Goal: Information Seeking & Learning: Learn about a topic

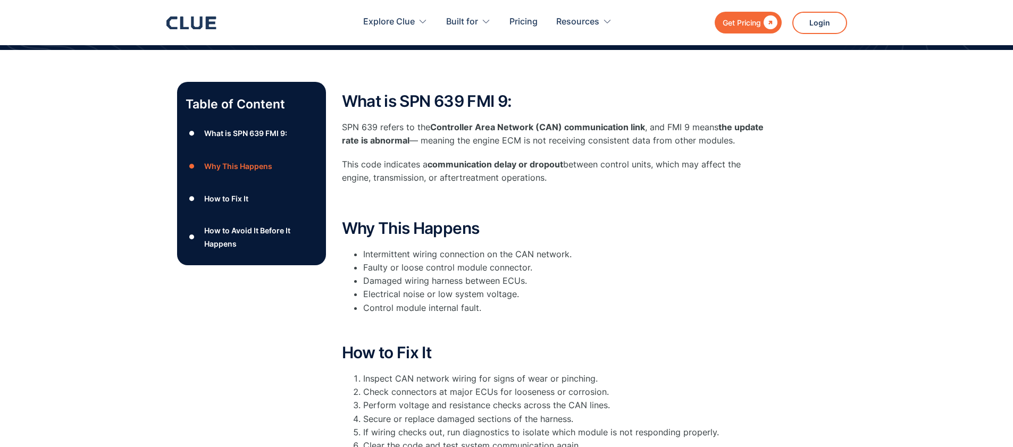
scroll to position [160, 0]
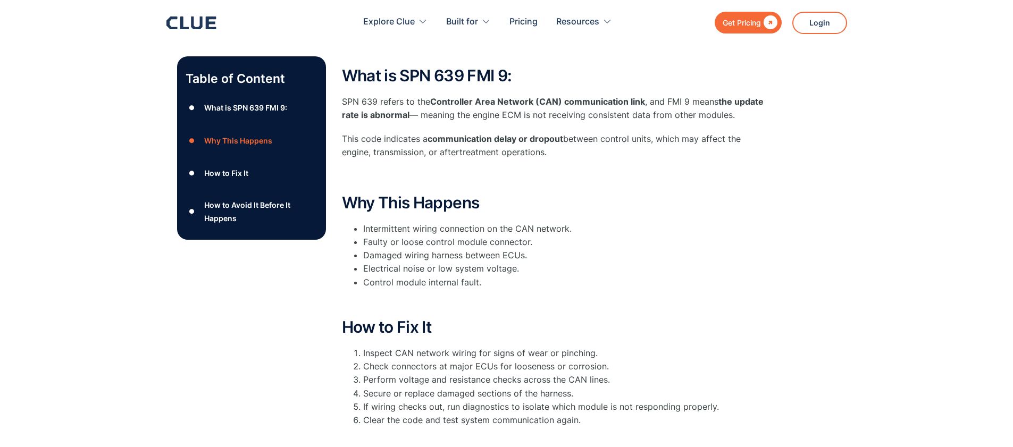
drag, startPoint x: 804, startPoint y: 215, endPoint x: 738, endPoint y: 211, distance: 66.1
drag, startPoint x: 738, startPoint y: 211, endPoint x: 873, endPoint y: 121, distance: 162.2
click at [873, 121] on div "Table of Content ● What is SPN 639 FMI 9: ● Why This Happens ● How to Fix It ● …" at bounding box center [506, 318] width 1013 height 589
click at [191, 172] on div "●" at bounding box center [192, 173] width 13 height 16
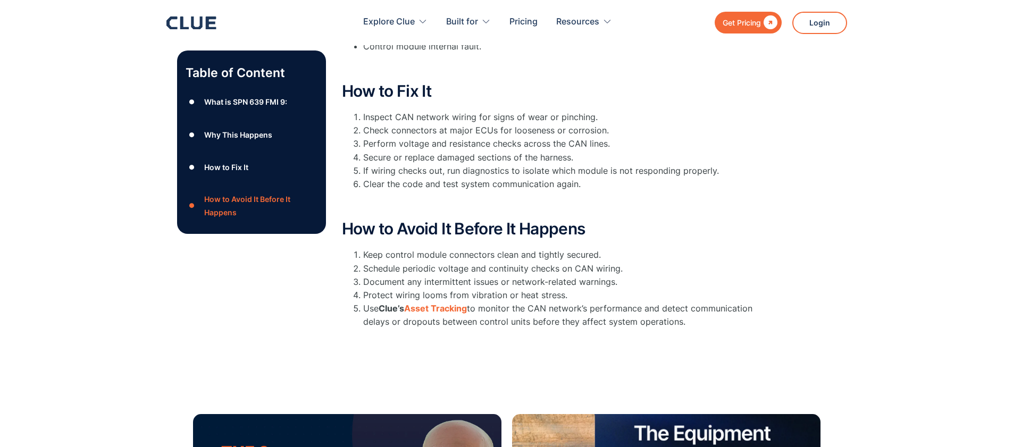
scroll to position [410, 0]
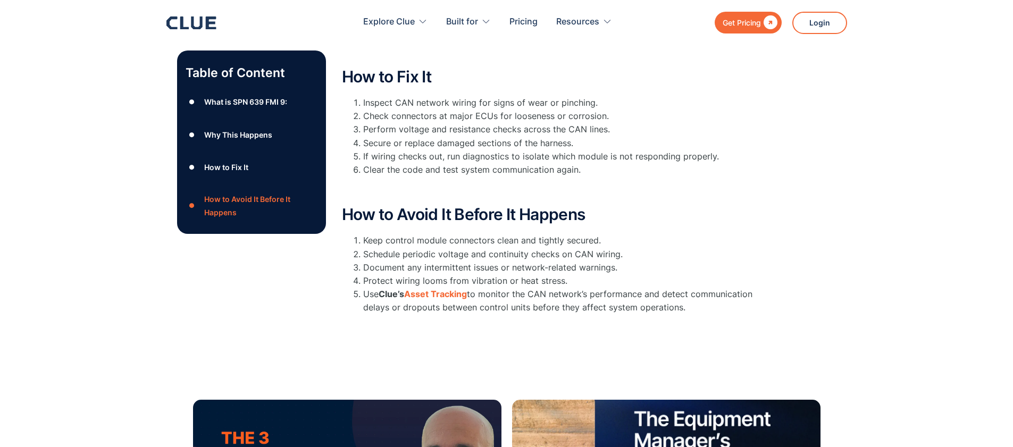
click at [191, 168] on div "●" at bounding box center [192, 168] width 13 height 16
click at [190, 134] on div "●" at bounding box center [192, 135] width 13 height 16
